Goal: Information Seeking & Learning: Learn about a topic

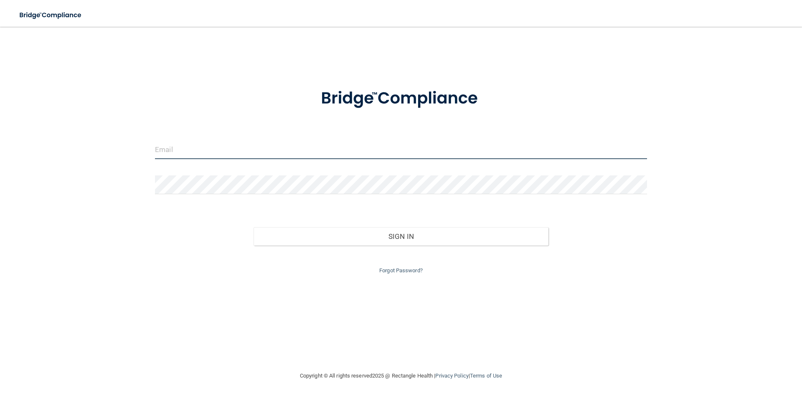
click at [189, 150] on input "email" at bounding box center [401, 149] width 492 height 19
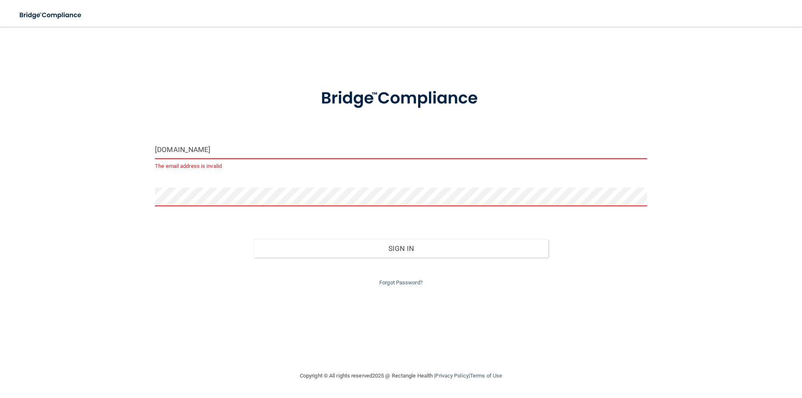
drag, startPoint x: 188, startPoint y: 151, endPoint x: 275, endPoint y: 160, distance: 87.7
click at [188, 151] on input "[DOMAIN_NAME]" at bounding box center [401, 149] width 492 height 19
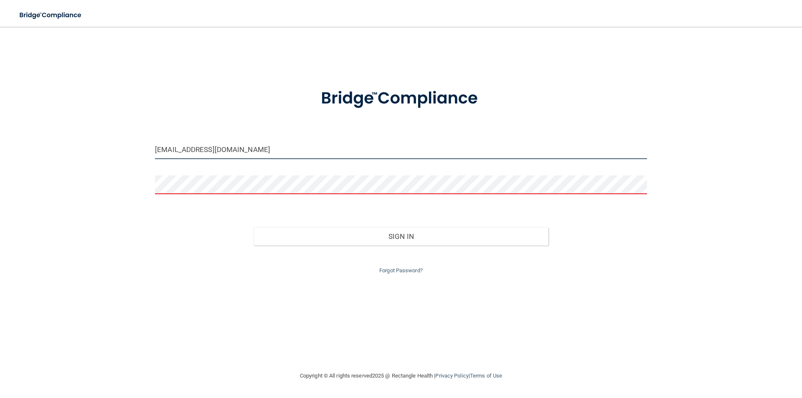
type input "[EMAIL_ADDRESS][DOMAIN_NAME]"
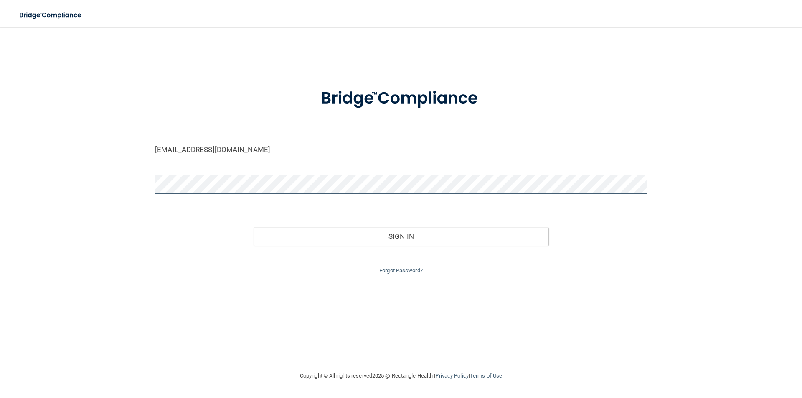
click at [254, 227] on button "Sign In" at bounding box center [401, 236] width 295 height 18
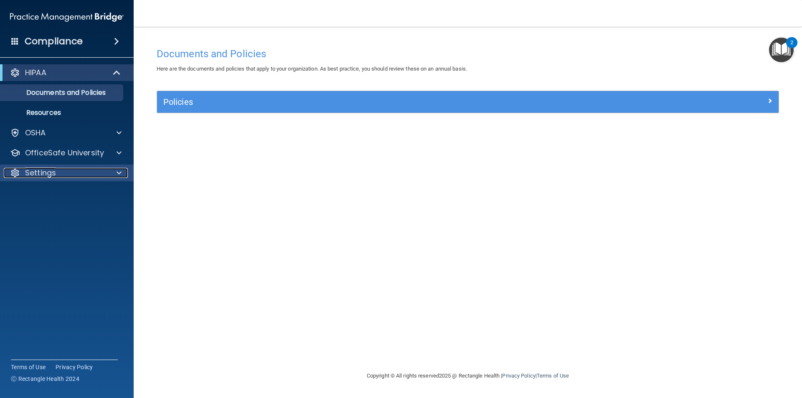
click at [35, 169] on p "Settings" at bounding box center [40, 173] width 31 height 10
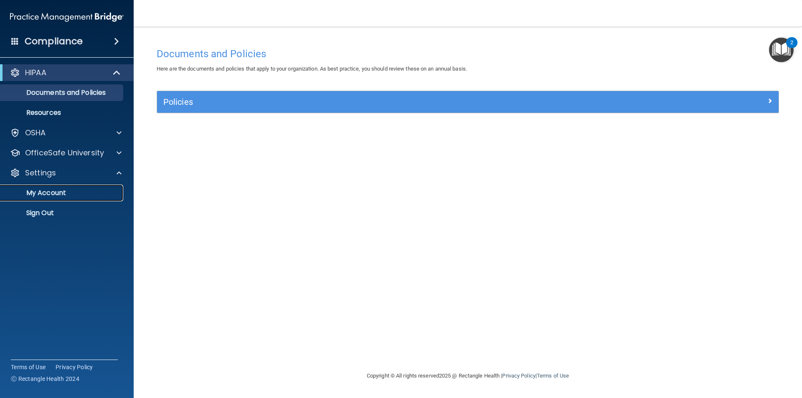
click at [57, 191] on p "My Account" at bounding box center [62, 193] width 114 height 8
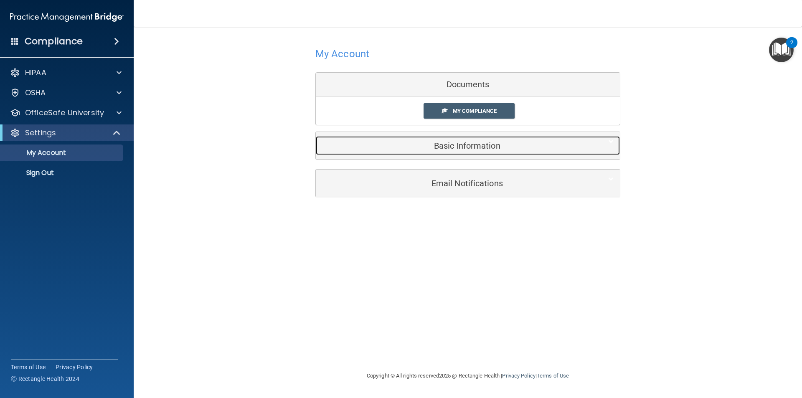
click at [489, 145] on h5 "Basic Information" at bounding box center [455, 145] width 266 height 9
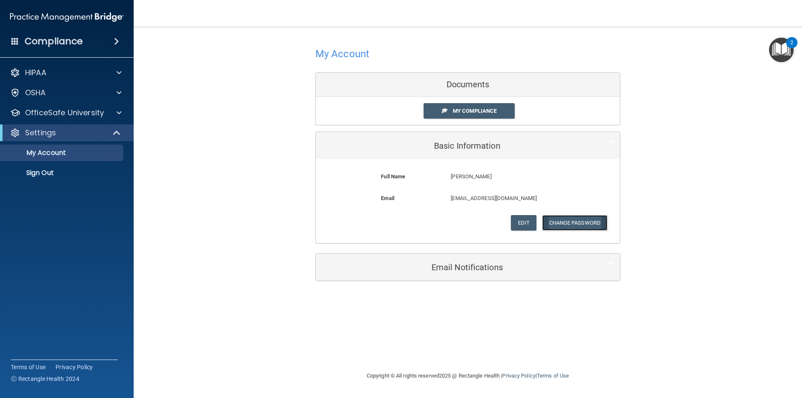
click at [598, 225] on button "Change Password" at bounding box center [575, 222] width 66 height 15
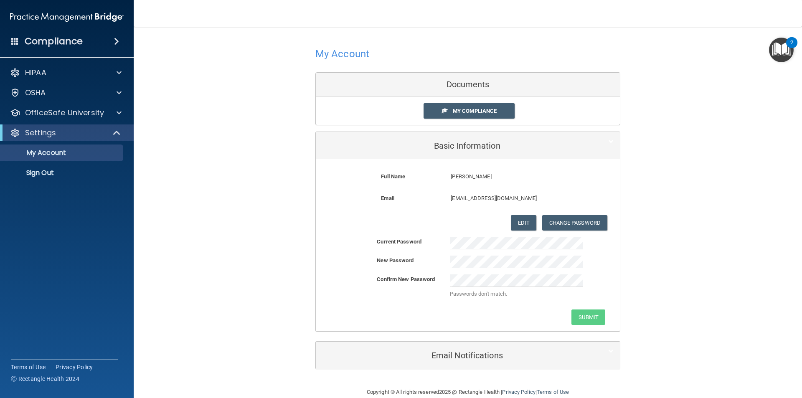
click at [498, 271] on div "Current Password New Password Confirm New Password Passwords don't match. Submit" at bounding box center [468, 281] width 304 height 88
click at [352, 295] on div "Confirm New Password Passwords don't match." at bounding box center [468, 289] width 304 height 29
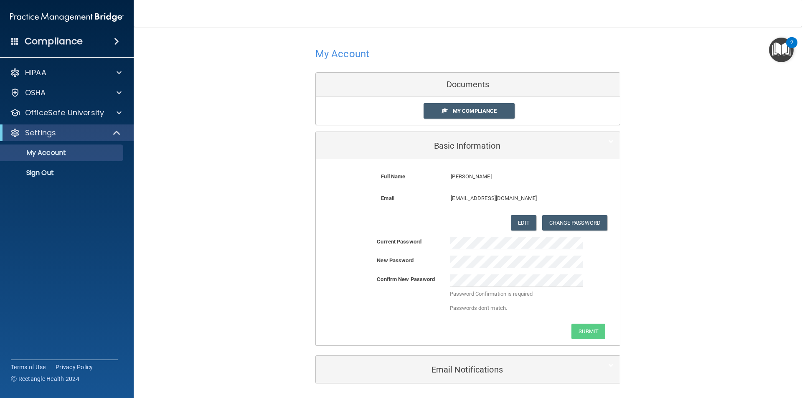
drag, startPoint x: 485, startPoint y: 255, endPoint x: 450, endPoint y: 254, distance: 34.7
click at [450, 255] on div "Current Password New Password Confirm New Password Password Confirmation is req…" at bounding box center [468, 288] width 304 height 102
click at [422, 261] on div "New Password" at bounding box center [468, 262] width 304 height 13
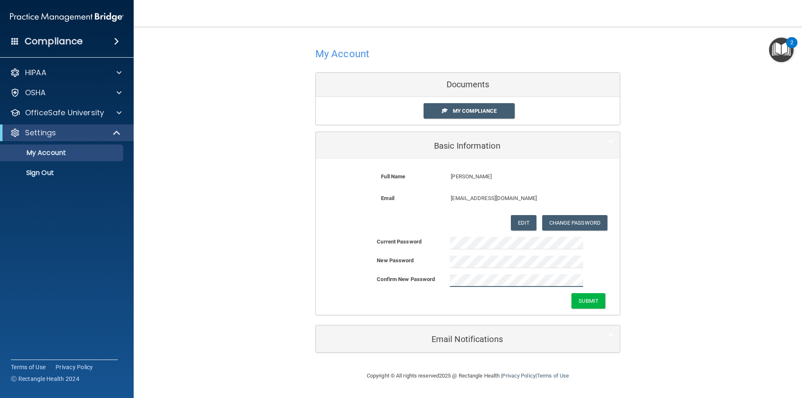
click at [572, 293] on button "Submit" at bounding box center [589, 300] width 34 height 15
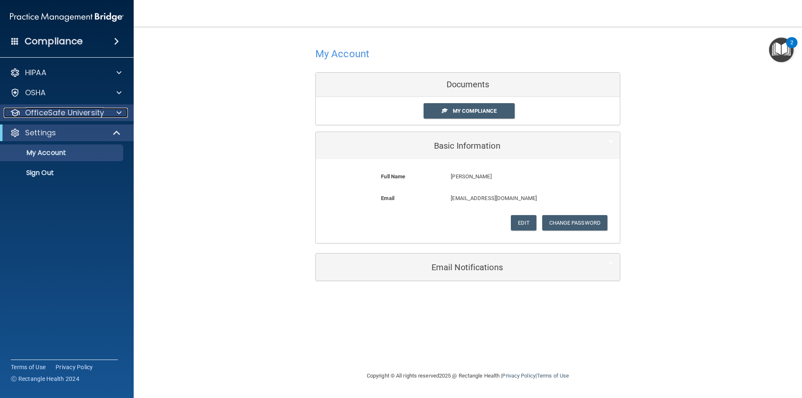
click at [65, 114] on p "OfficeSafe University" at bounding box center [64, 113] width 79 height 10
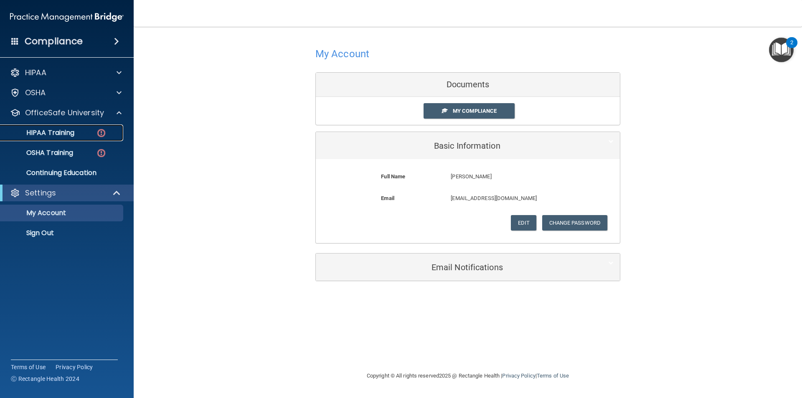
click at [71, 130] on p "HIPAA Training" at bounding box center [39, 133] width 69 height 8
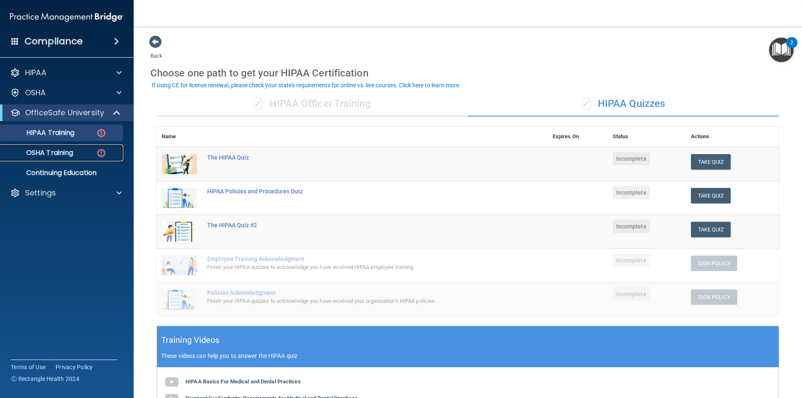
click at [44, 156] on p "OSHA Training" at bounding box center [39, 153] width 68 height 8
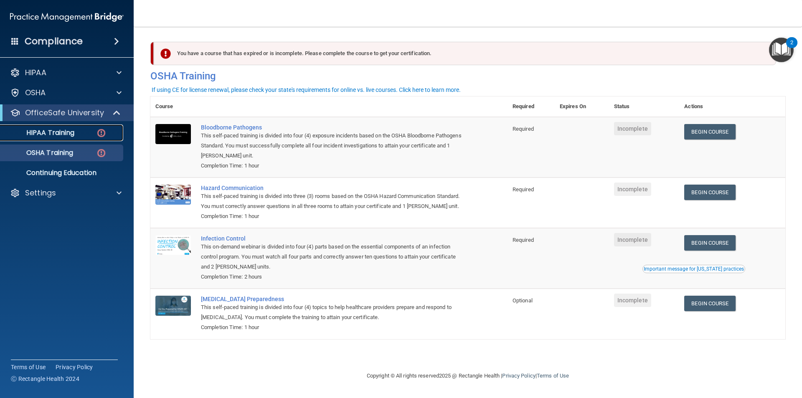
click at [81, 128] on link "HIPAA Training" at bounding box center [58, 133] width 132 height 17
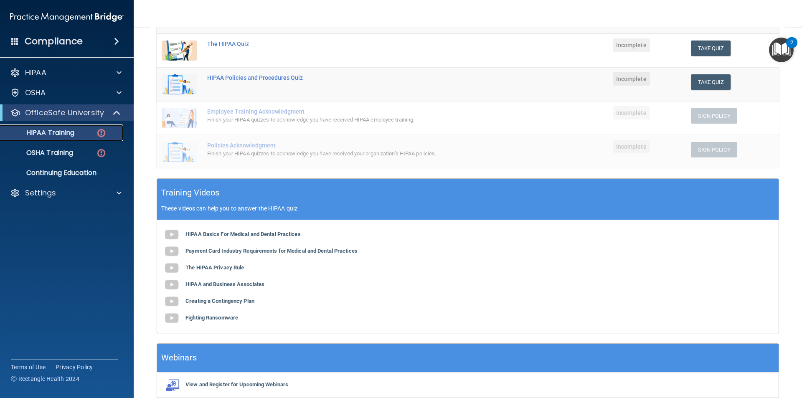
scroll to position [167, 0]
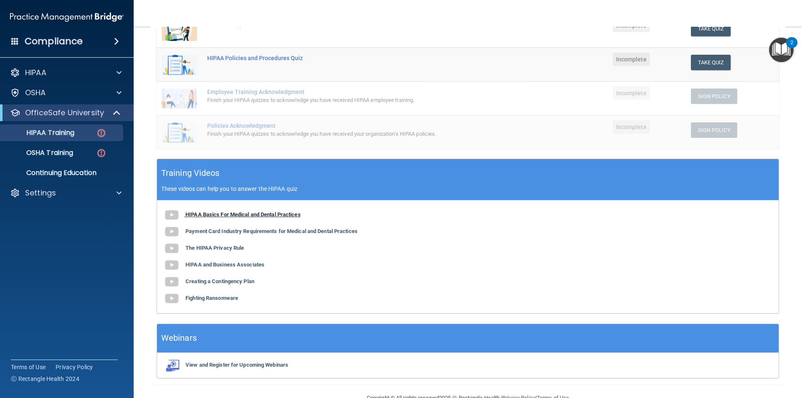
click at [194, 216] on b "HIPAA Basics For Medical and Dental Practices" at bounding box center [243, 214] width 115 height 6
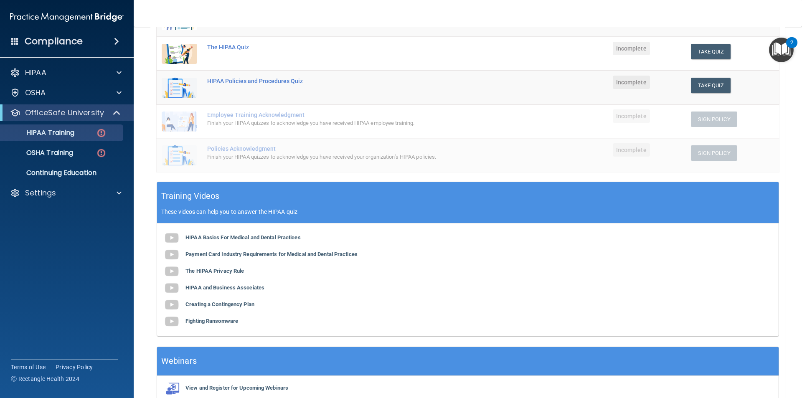
scroll to position [125, 0]
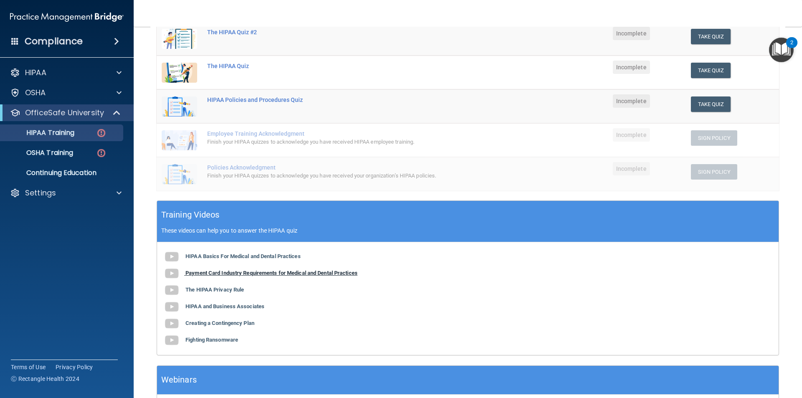
click at [189, 274] on b "Payment Card Industry Requirements for Medical and Dental Practices" at bounding box center [272, 273] width 172 height 6
click at [289, 257] on b "HIPAA Basics For Medical and Dental Practices" at bounding box center [243, 256] width 115 height 6
click at [210, 290] on b "The HIPAA Privacy Rule" at bounding box center [215, 290] width 58 height 6
click at [246, 309] on b "HIPAA and Business Associates" at bounding box center [225, 306] width 79 height 6
click at [240, 323] on b "Creating a Contingency Plan" at bounding box center [220, 323] width 69 height 6
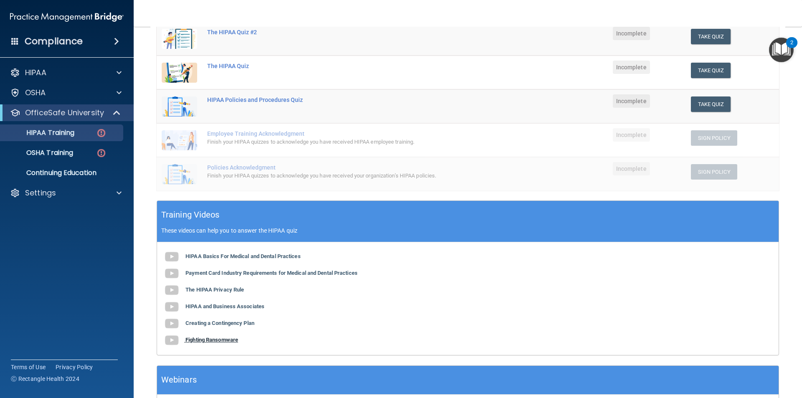
click at [232, 339] on b "Fighting Ransomware" at bounding box center [212, 340] width 53 height 6
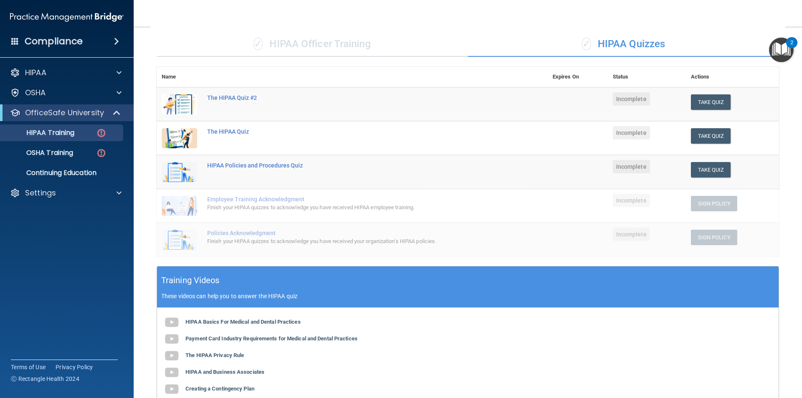
scroll to position [0, 0]
